Goal: Task Accomplishment & Management: Manage account settings

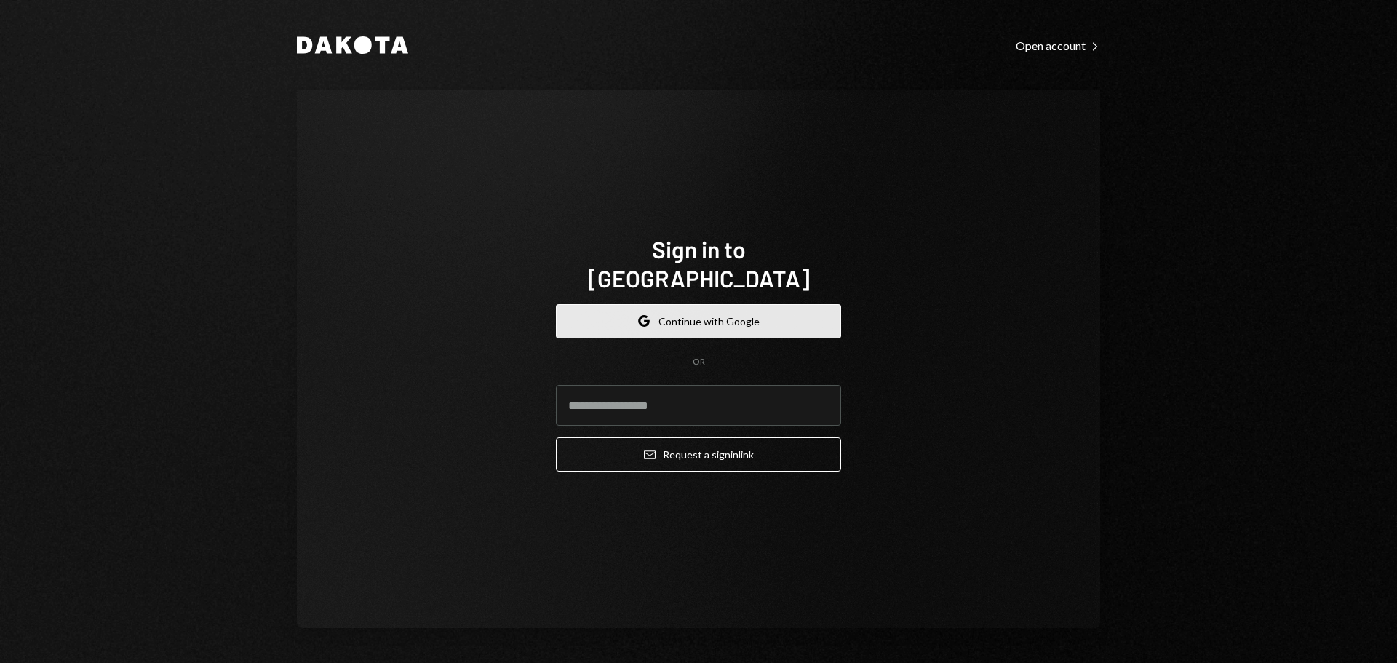
click at [751, 305] on button "Google Continue with Google" at bounding box center [698, 321] width 285 height 34
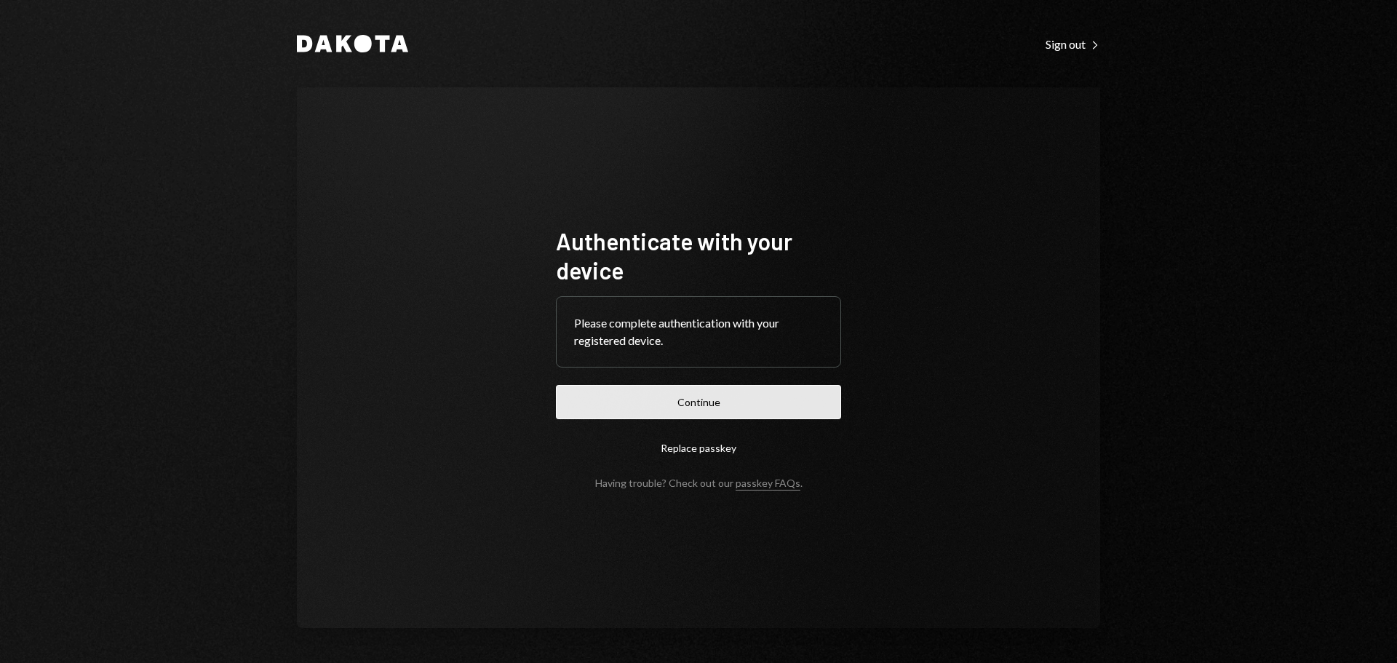
click at [697, 404] on button "Continue" at bounding box center [698, 402] width 285 height 34
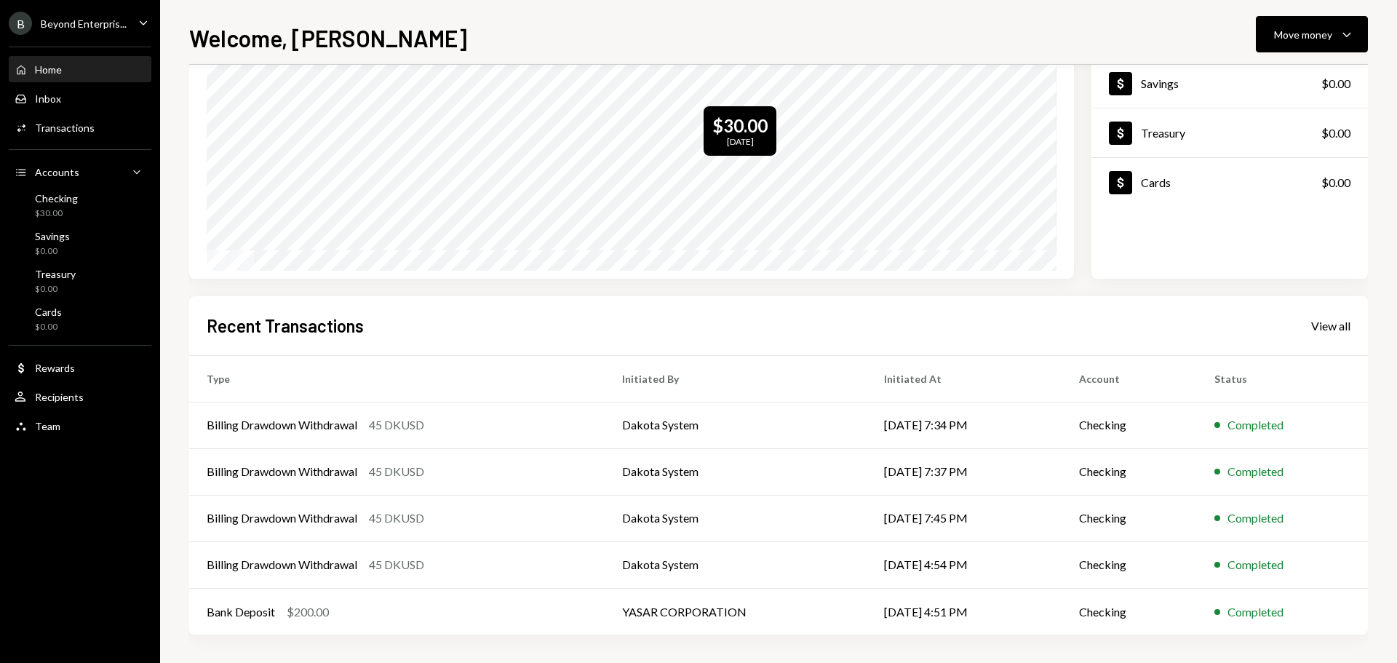
scroll to position [145, 0]
click at [1353, 35] on icon "Caret Down" at bounding box center [1347, 33] width 17 height 17
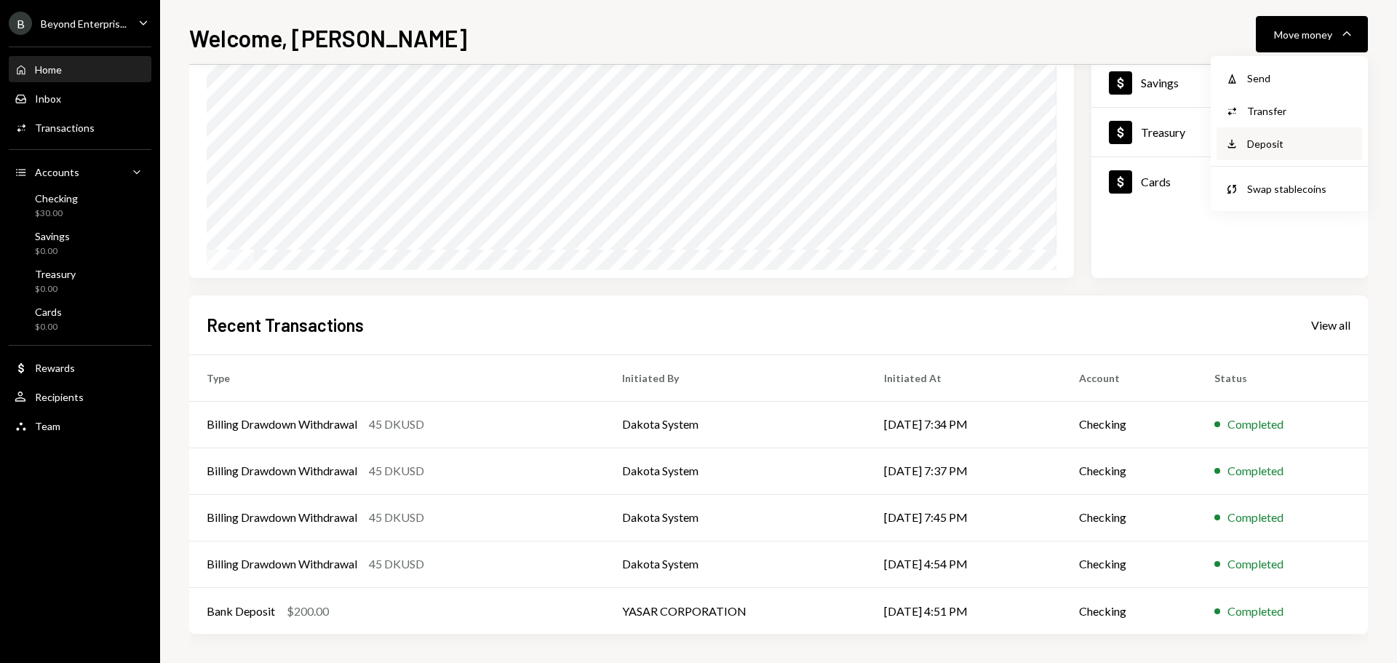
click at [1285, 140] on div "Deposit" at bounding box center [1301, 143] width 106 height 15
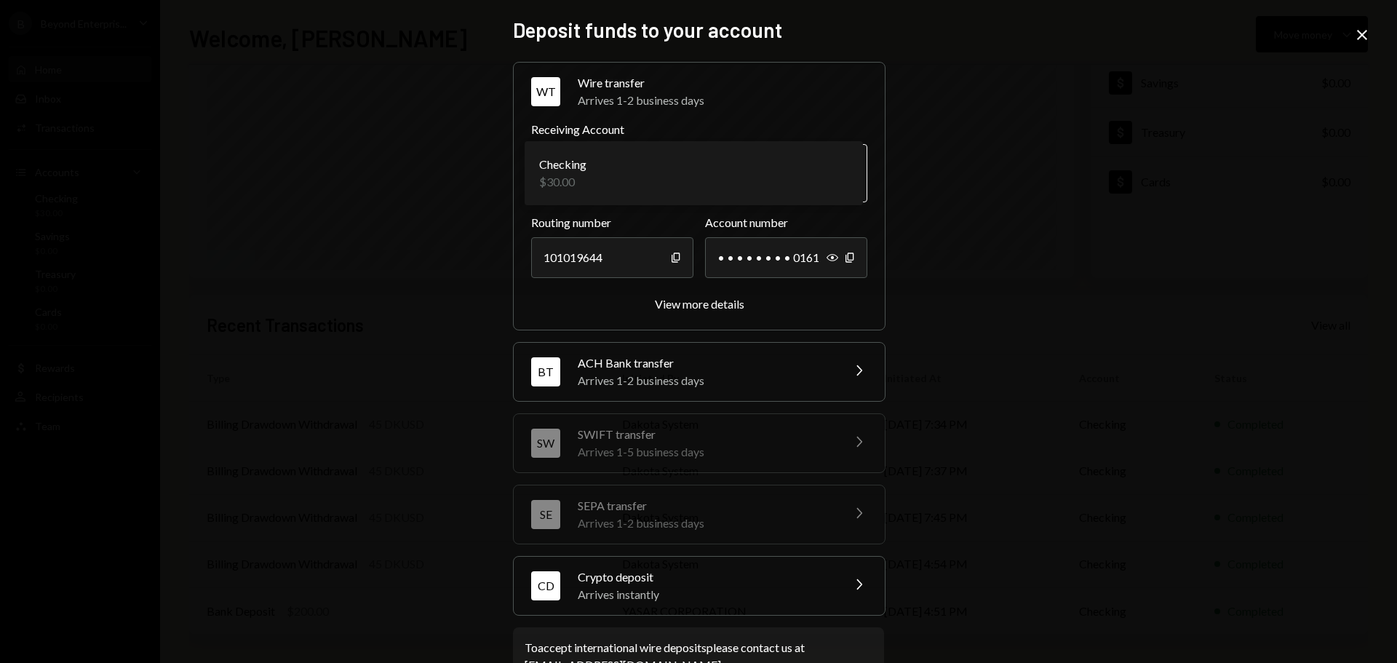
click at [837, 170] on body "B Beyond Enterpris... Caret Down Home Home Inbox Inbox Activities Transactions …" at bounding box center [698, 331] width 1397 height 663
click at [713, 303] on div "View more details" at bounding box center [700, 304] width 90 height 14
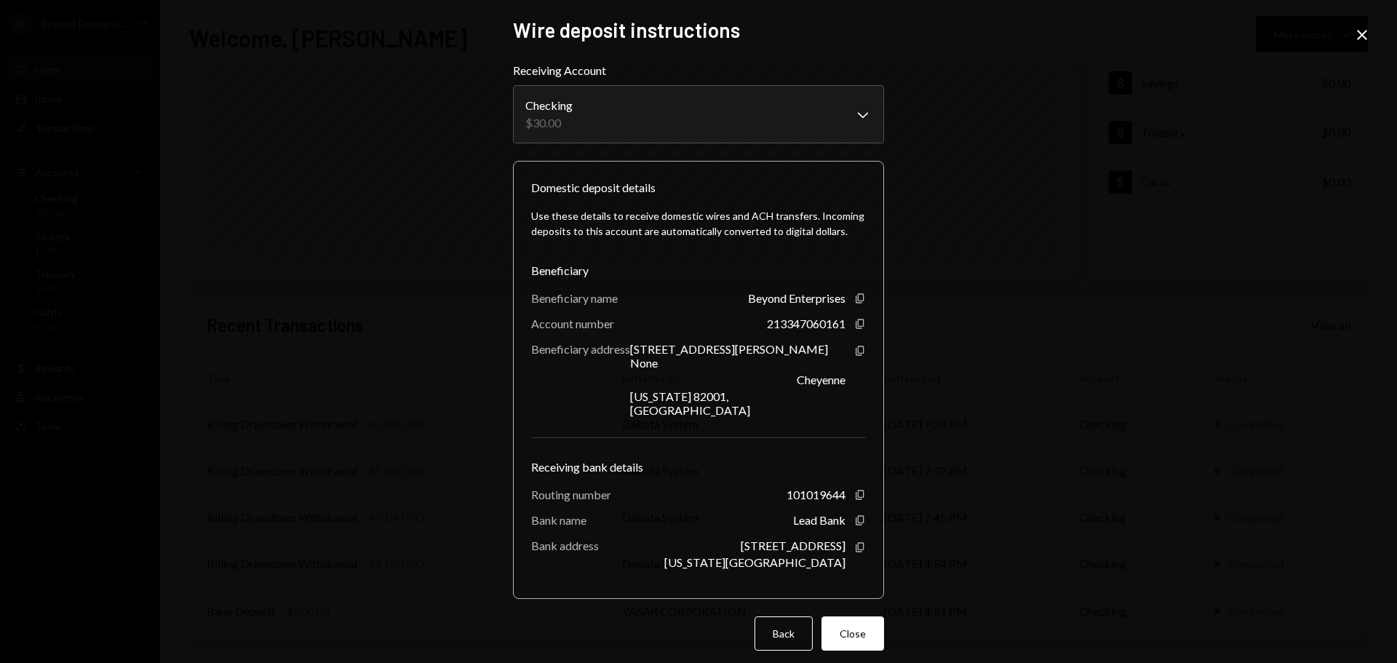
click at [747, 258] on div "Use these details to receive domestic wires and ACH transfers. Incoming deposit…" at bounding box center [698, 389] width 335 height 384
click at [843, 616] on button "Close" at bounding box center [853, 633] width 63 height 34
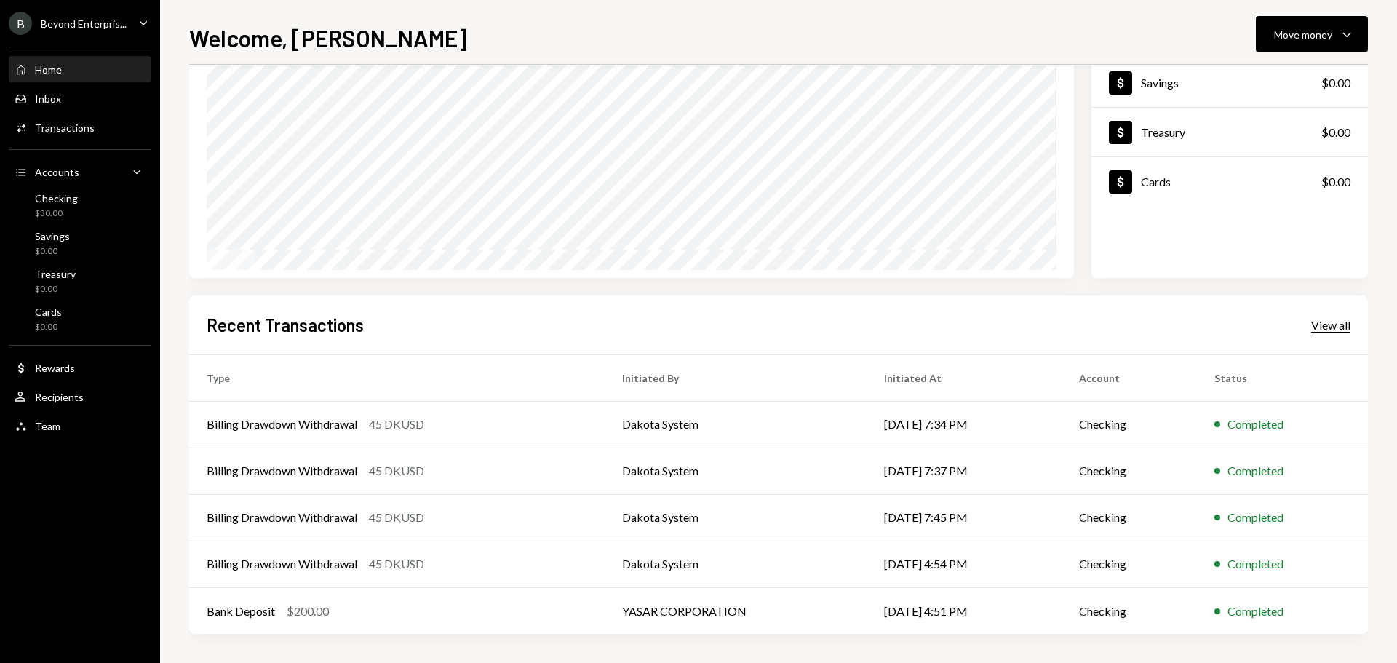
click at [1345, 325] on div "View all" at bounding box center [1331, 325] width 39 height 15
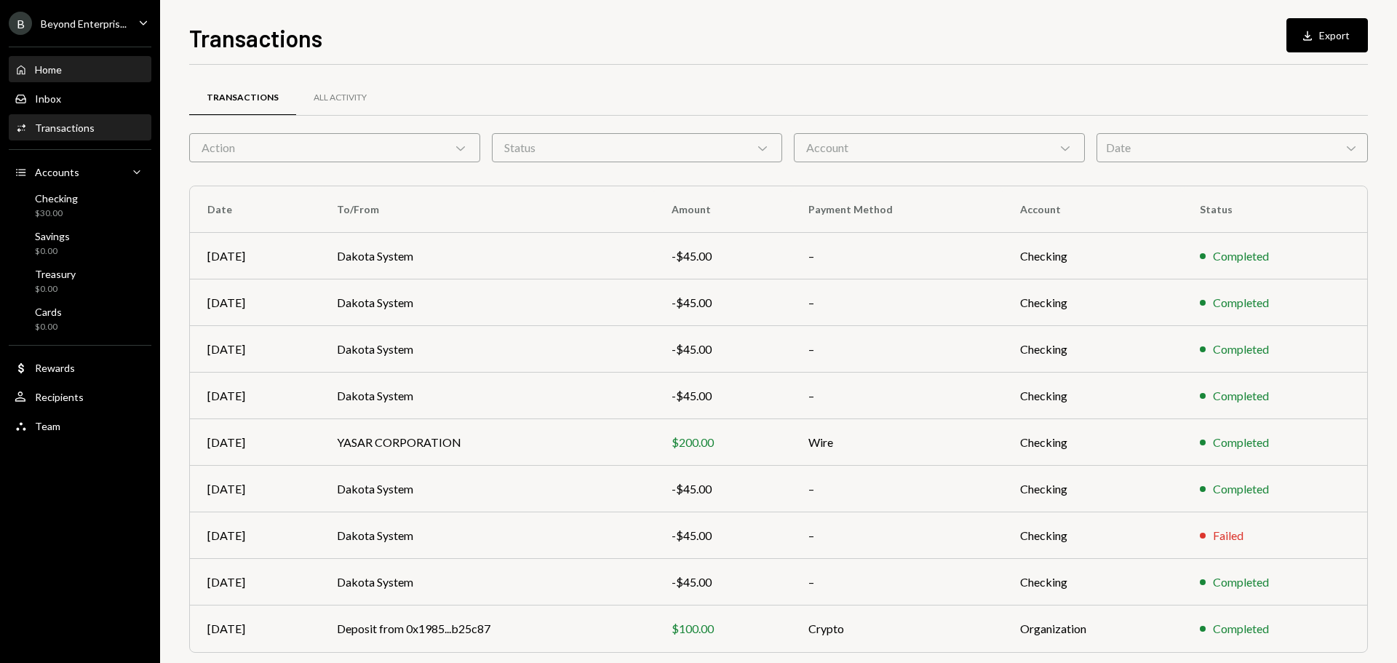
click at [52, 68] on div "Home" at bounding box center [48, 69] width 27 height 12
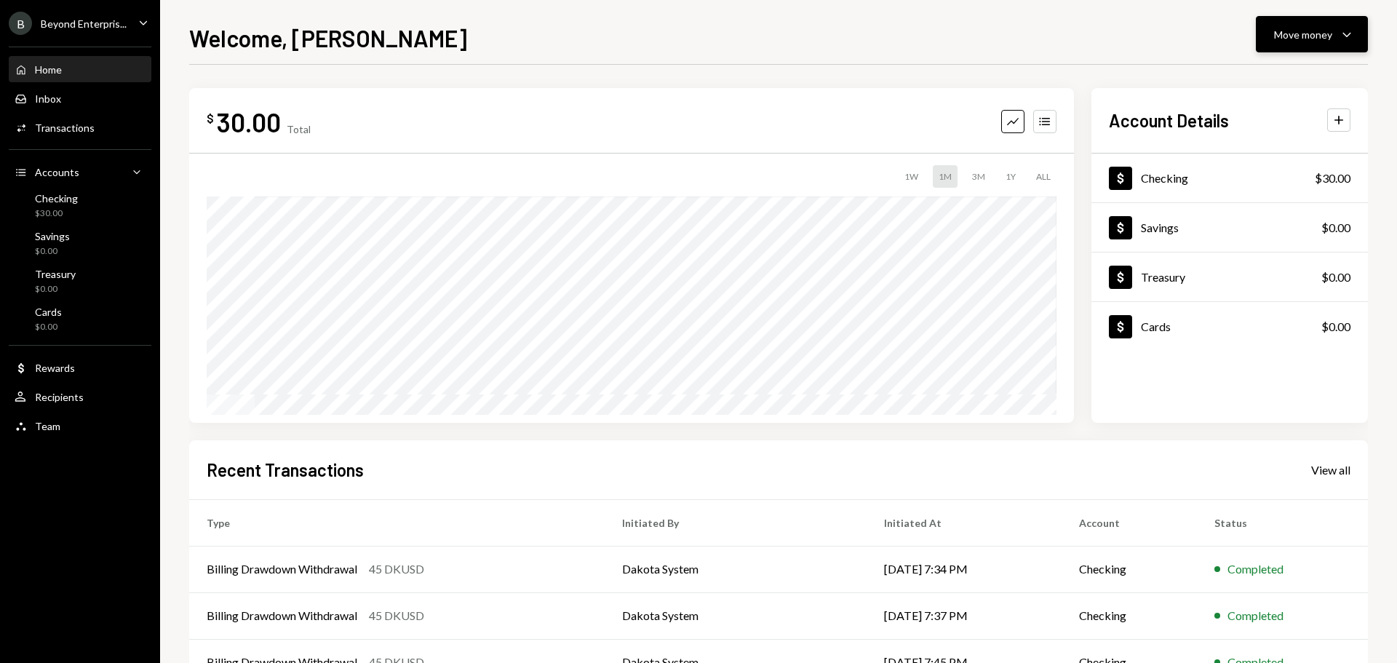
click at [1353, 35] on icon "Caret Down" at bounding box center [1347, 33] width 17 height 17
click at [1342, 35] on icon "Caret Down" at bounding box center [1347, 33] width 17 height 17
click at [1302, 195] on div "Swap stablecoins" at bounding box center [1301, 188] width 106 height 15
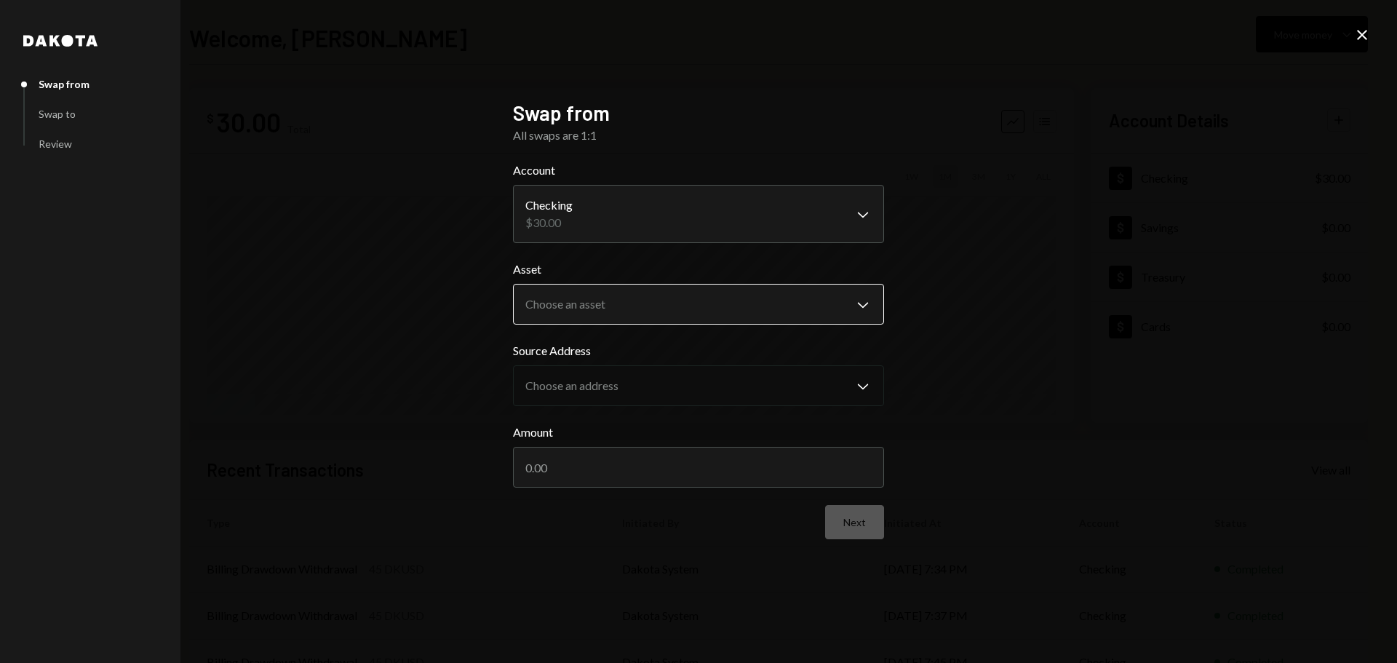
click at [765, 302] on body "B Beyond Enterpris... Caret Down Home Home Inbox Inbox Activities Transactions …" at bounding box center [698, 331] width 1397 height 663
click at [1022, 320] on div "**********" at bounding box center [698, 331] width 1397 height 663
click at [1033, 404] on div "**********" at bounding box center [698, 331] width 1397 height 663
click at [1365, 39] on icon "Close" at bounding box center [1362, 34] width 17 height 17
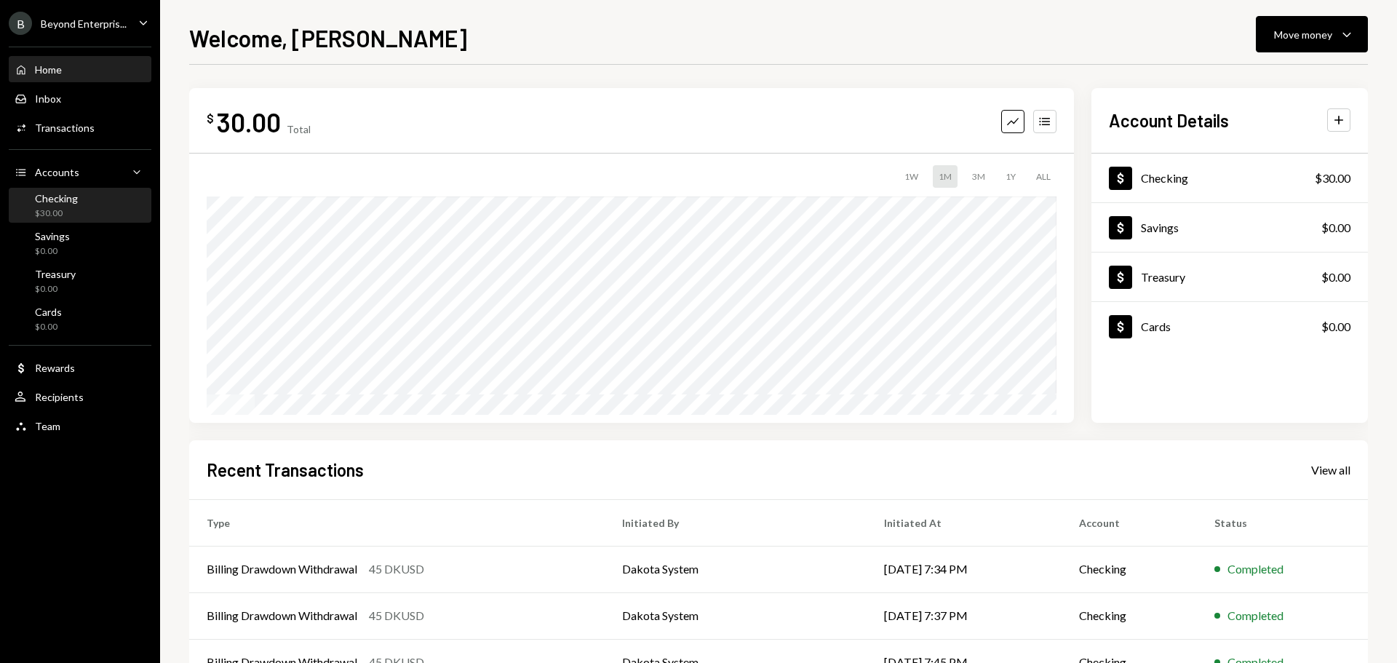
click at [102, 207] on div "Checking $30.00" at bounding box center [80, 206] width 131 height 28
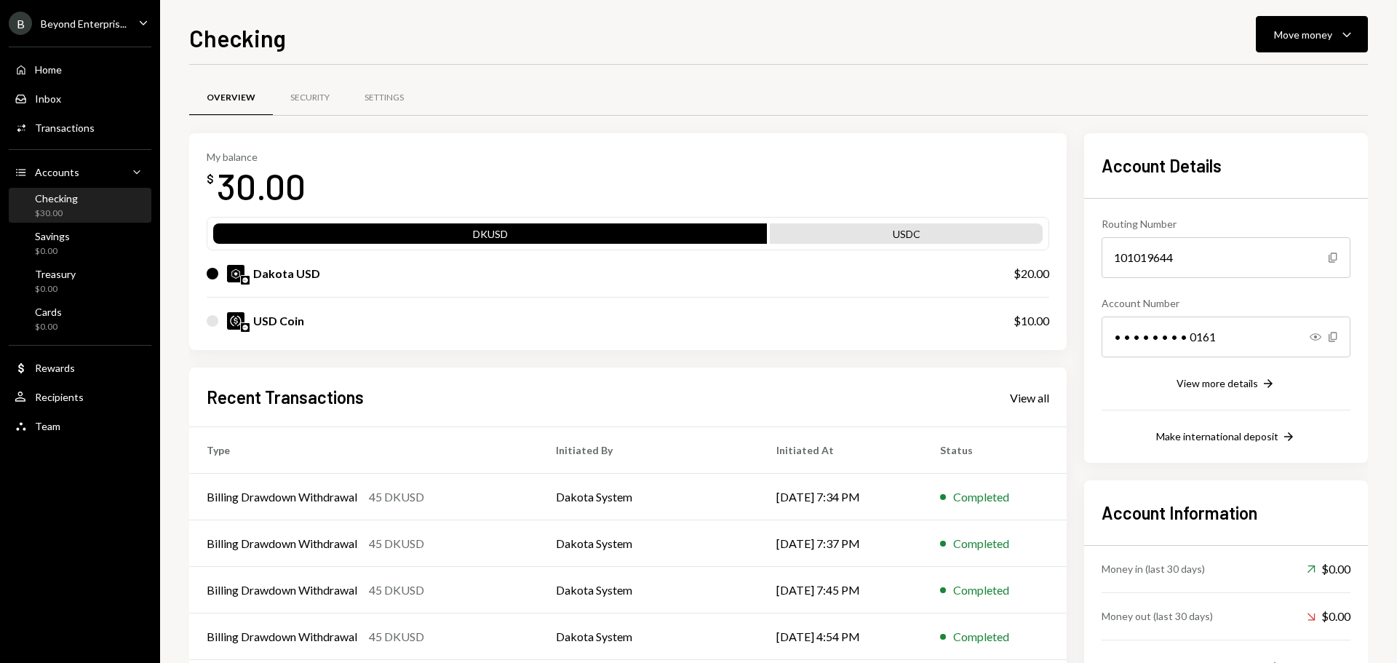
scroll to position [73, 0]
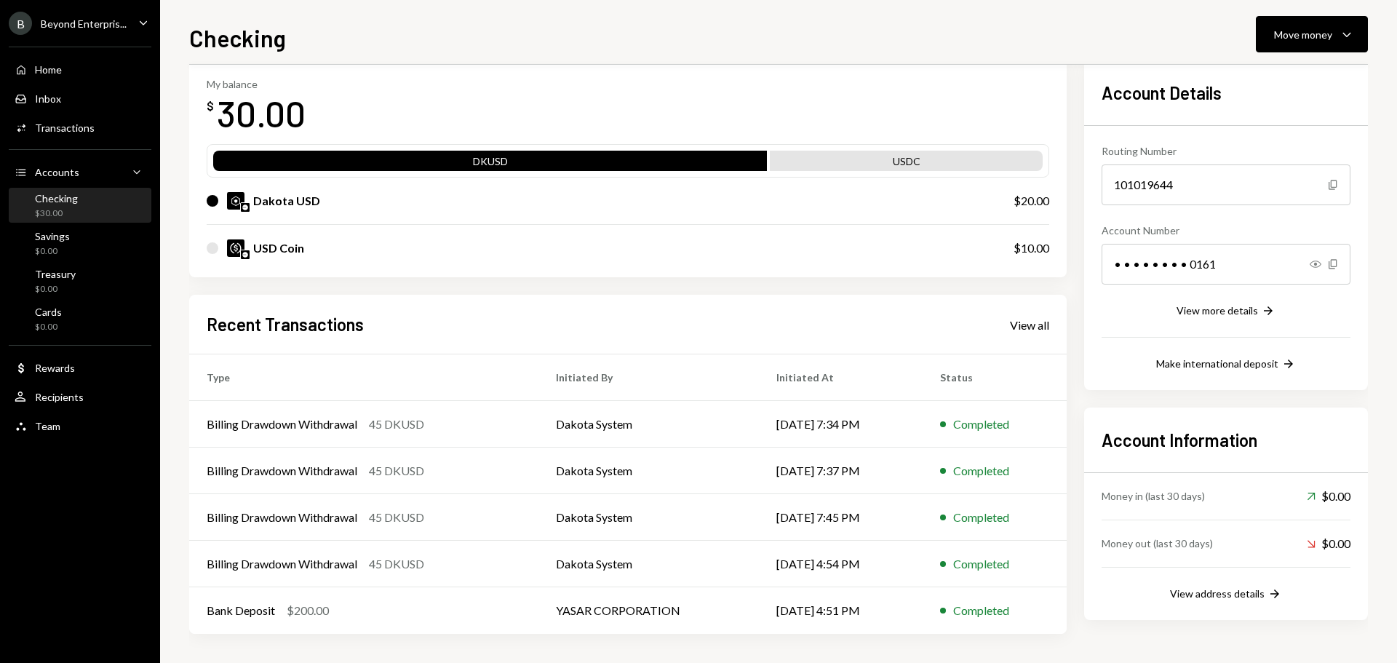
click at [139, 23] on icon "Caret Down" at bounding box center [143, 23] width 16 height 16
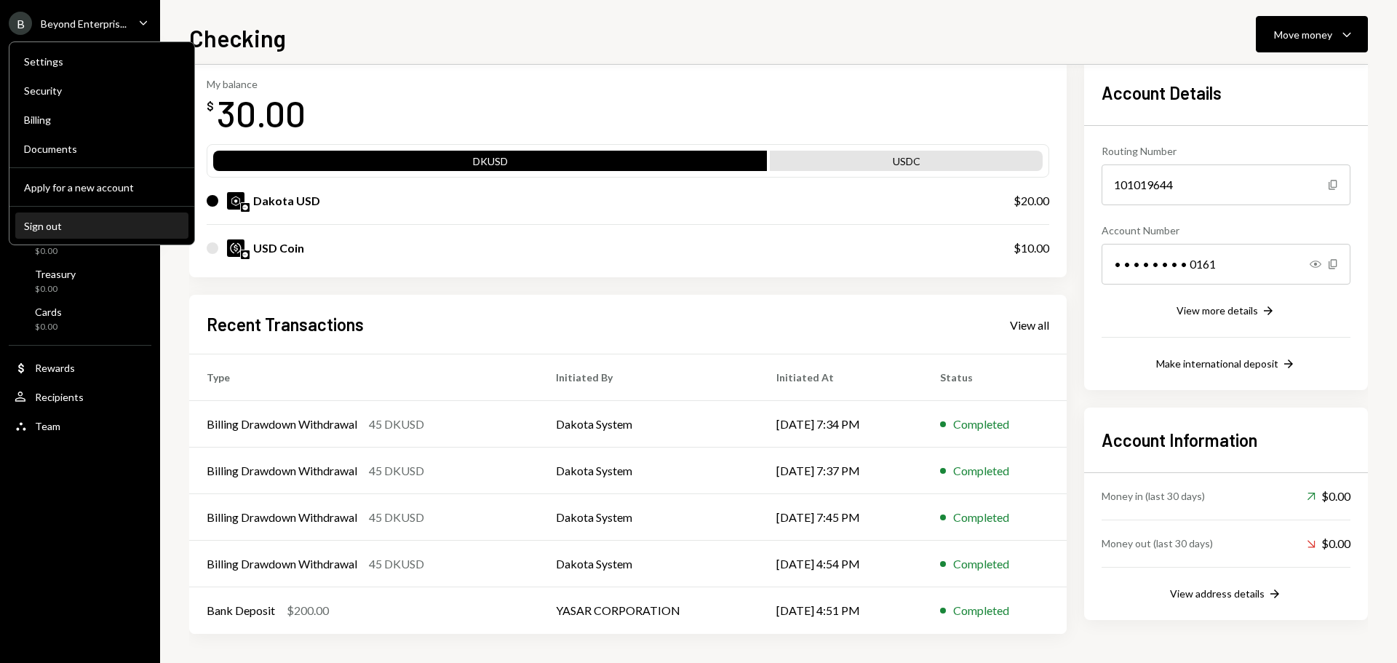
click at [66, 226] on div "Sign out" at bounding box center [102, 226] width 156 height 12
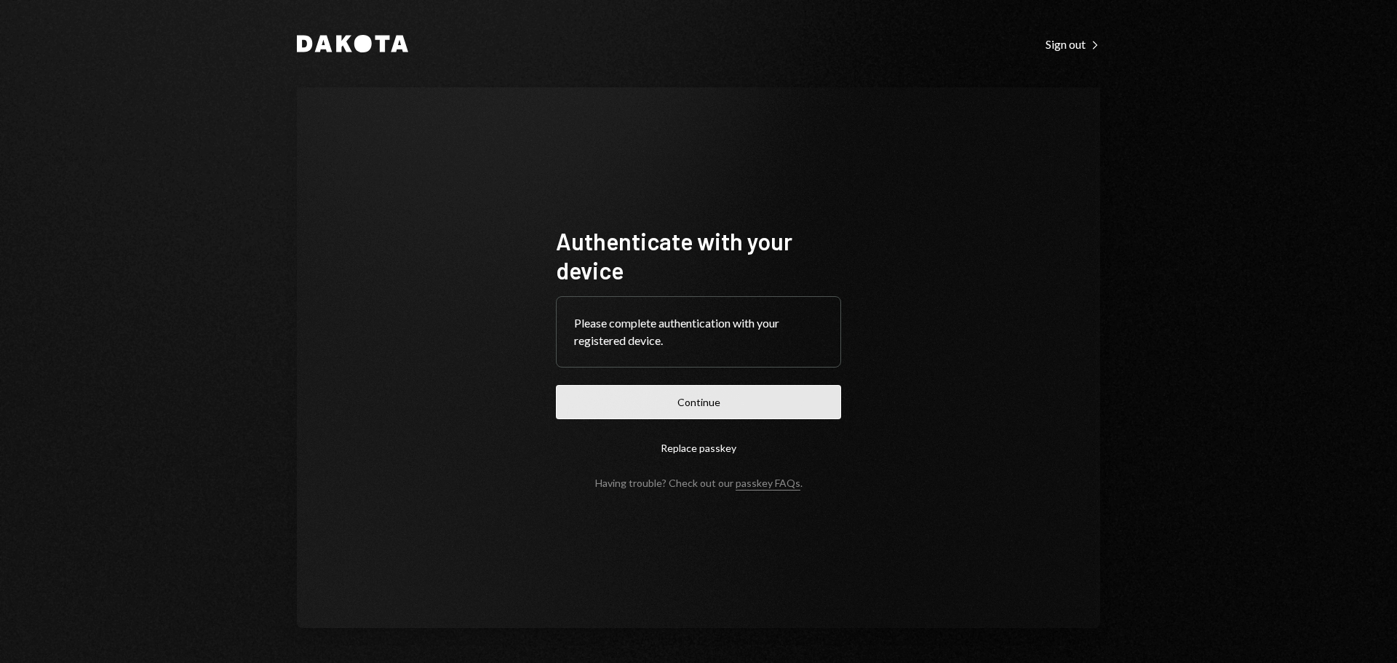
click at [731, 395] on button "Continue" at bounding box center [698, 402] width 285 height 34
